Goal: Task Accomplishment & Management: Manage account settings

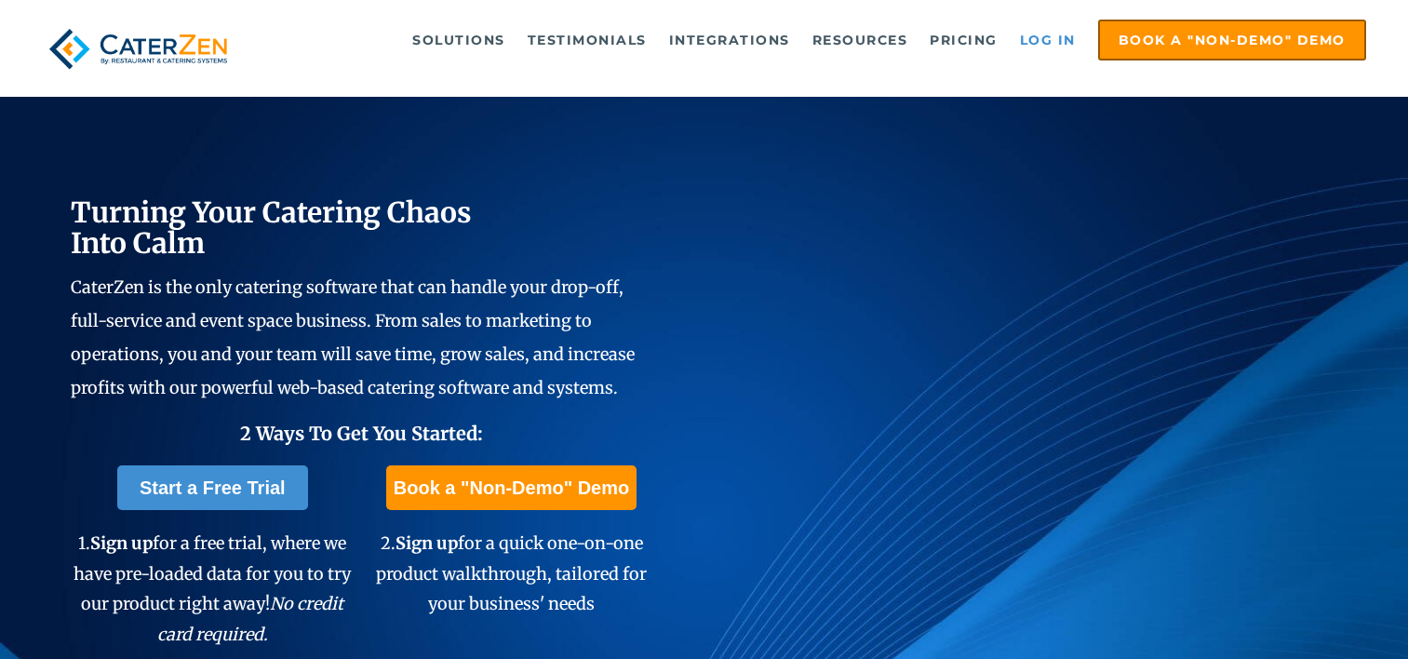
click at [1046, 34] on link "Log in" at bounding box center [1047, 39] width 74 height 37
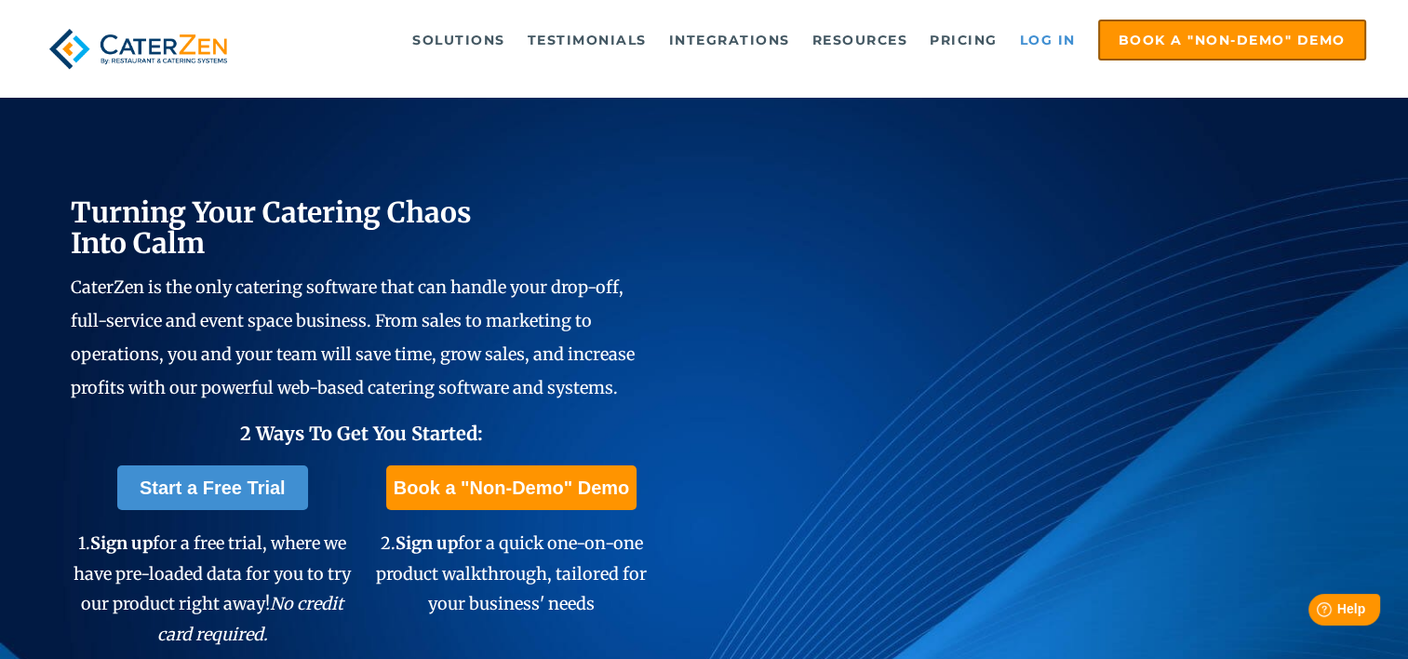
click at [1037, 33] on link "Log in" at bounding box center [1047, 39] width 74 height 37
click at [1042, 36] on link "Log in" at bounding box center [1047, 39] width 74 height 37
